Goal: Task Accomplishment & Management: Manage account settings

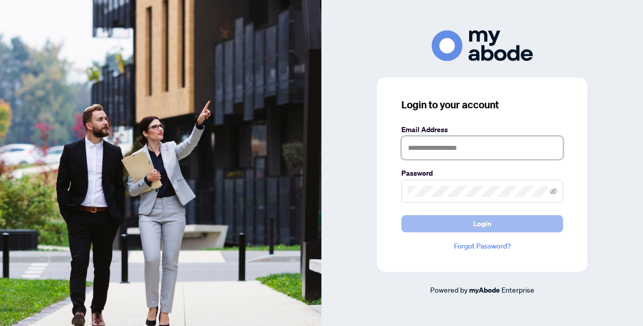
type input "**********"
click at [469, 221] on button "Login" at bounding box center [482, 223] width 162 height 17
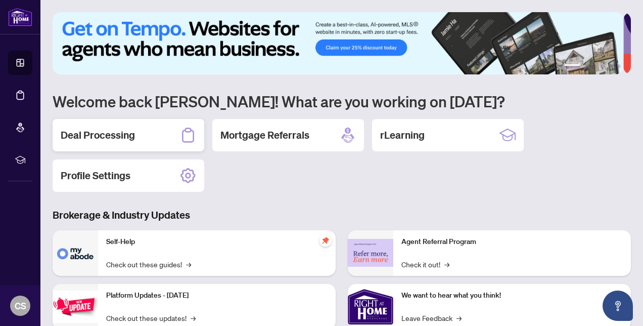
click at [110, 132] on h2 "Deal Processing" at bounding box center [98, 135] width 74 height 14
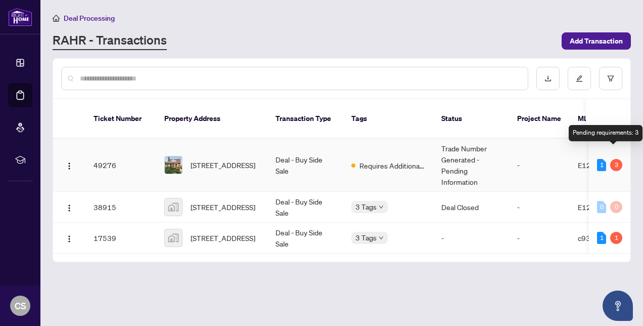
click at [613, 159] on div "3" at bounding box center [616, 165] width 12 height 12
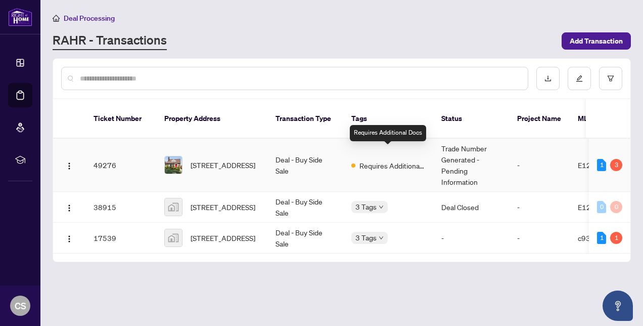
click at [401, 160] on span "Requires Additional Docs" at bounding box center [392, 165] width 66 height 11
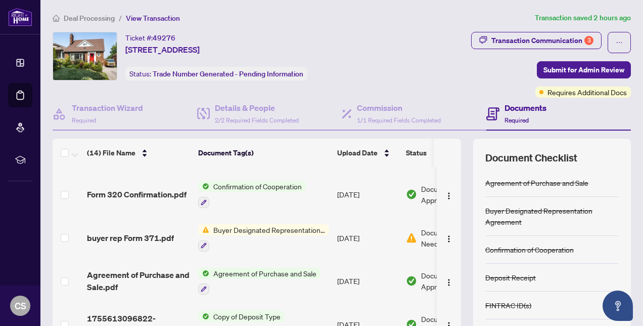
scroll to position [427, 0]
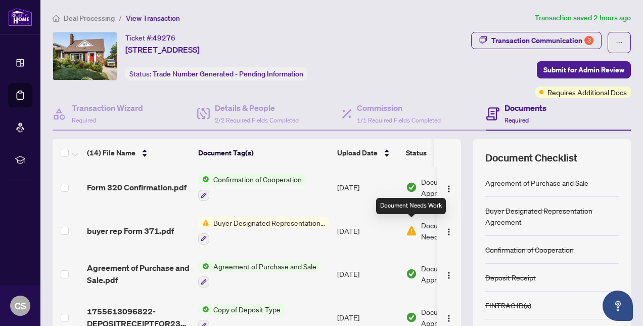
click at [412, 225] on img at bounding box center [411, 230] width 11 height 11
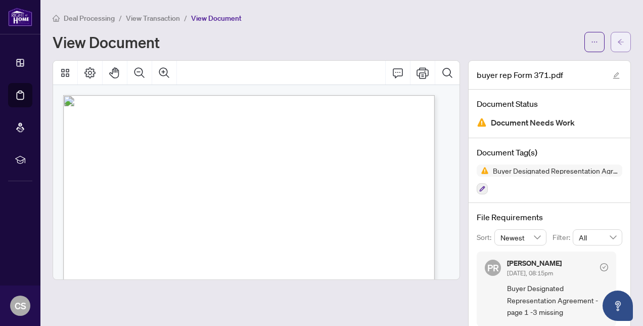
click at [617, 38] on icon "arrow-left" at bounding box center [620, 41] width 7 height 7
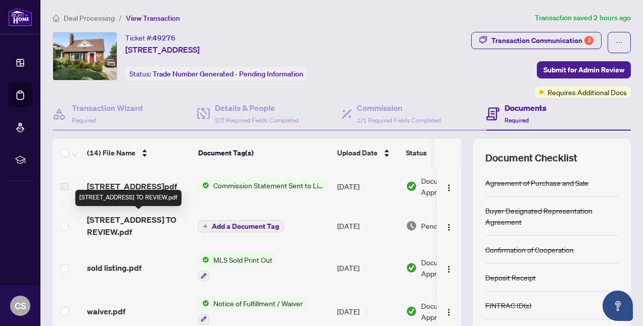
click at [141, 220] on span "[STREET_ADDRESS] TO REVIEW.pdf" at bounding box center [138, 225] width 103 height 24
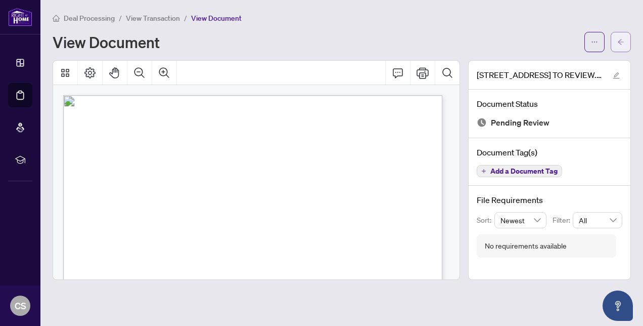
click at [621, 35] on span "button" at bounding box center [620, 42] width 7 height 16
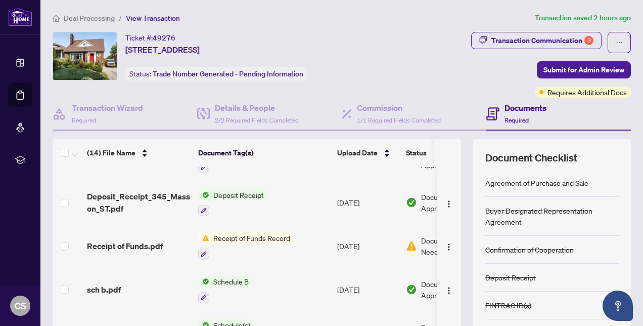
scroll to position [202, 0]
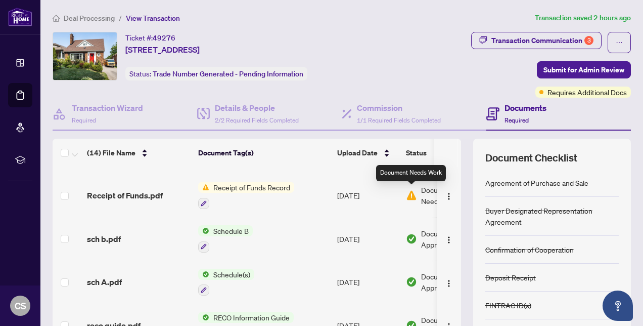
click at [415, 194] on img at bounding box center [411, 195] width 11 height 11
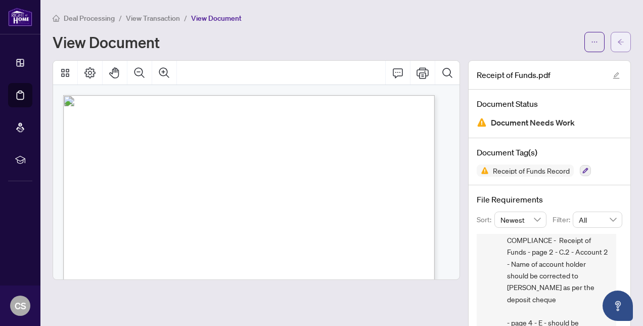
click at [618, 40] on icon "arrow-left" at bounding box center [621, 42] width 6 height 6
